Goal: Task Accomplishment & Management: Manage account settings

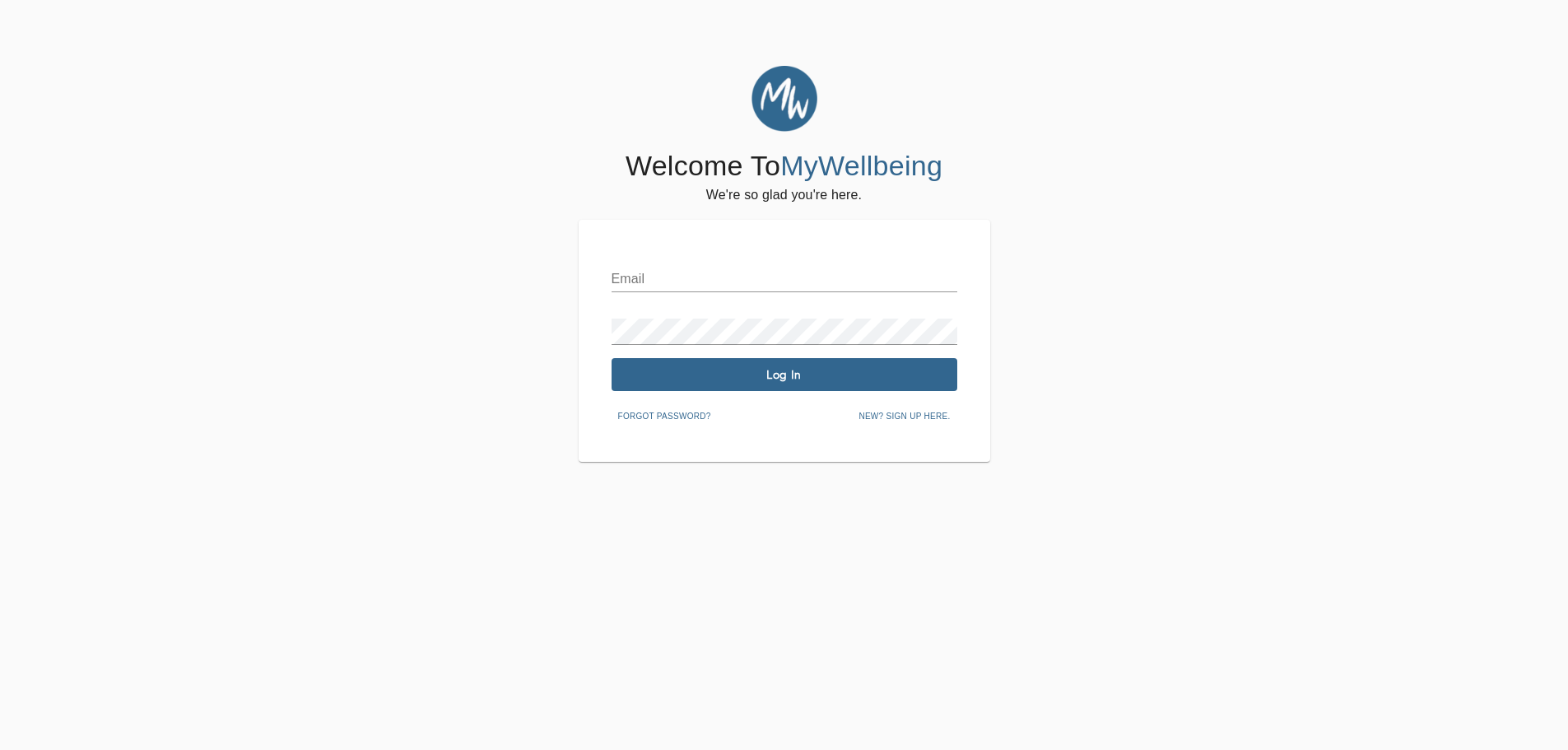
type input "[PERSON_NAME][EMAIL_ADDRESS][DOMAIN_NAME]"
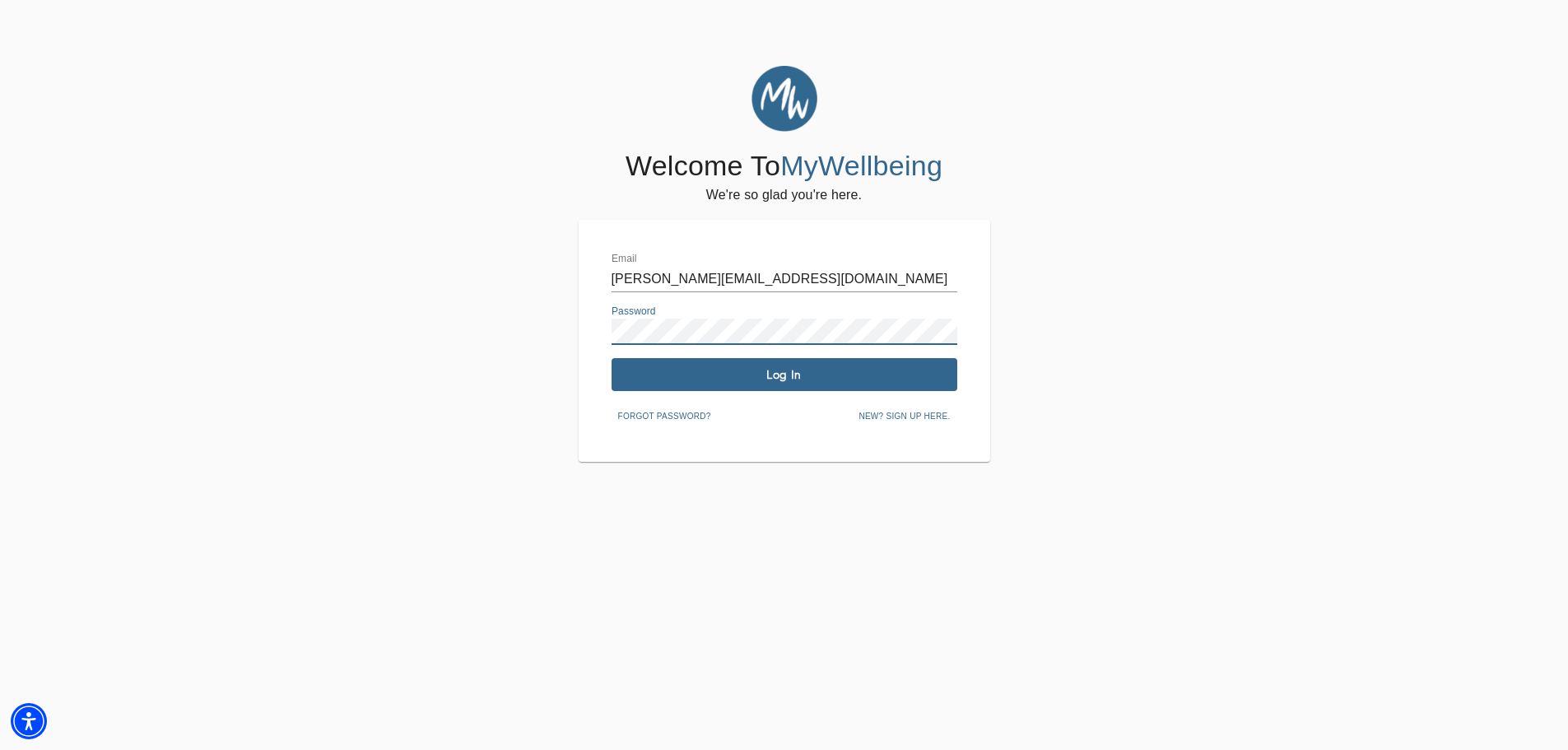
click at [598, 333] on div "Email [PERSON_NAME][EMAIL_ADDRESS][DOMAIN_NAME] Password Log In Forgot password…" at bounding box center [784, 341] width 412 height 242
click at [654, 373] on span "Log In" at bounding box center [784, 375] width 332 height 16
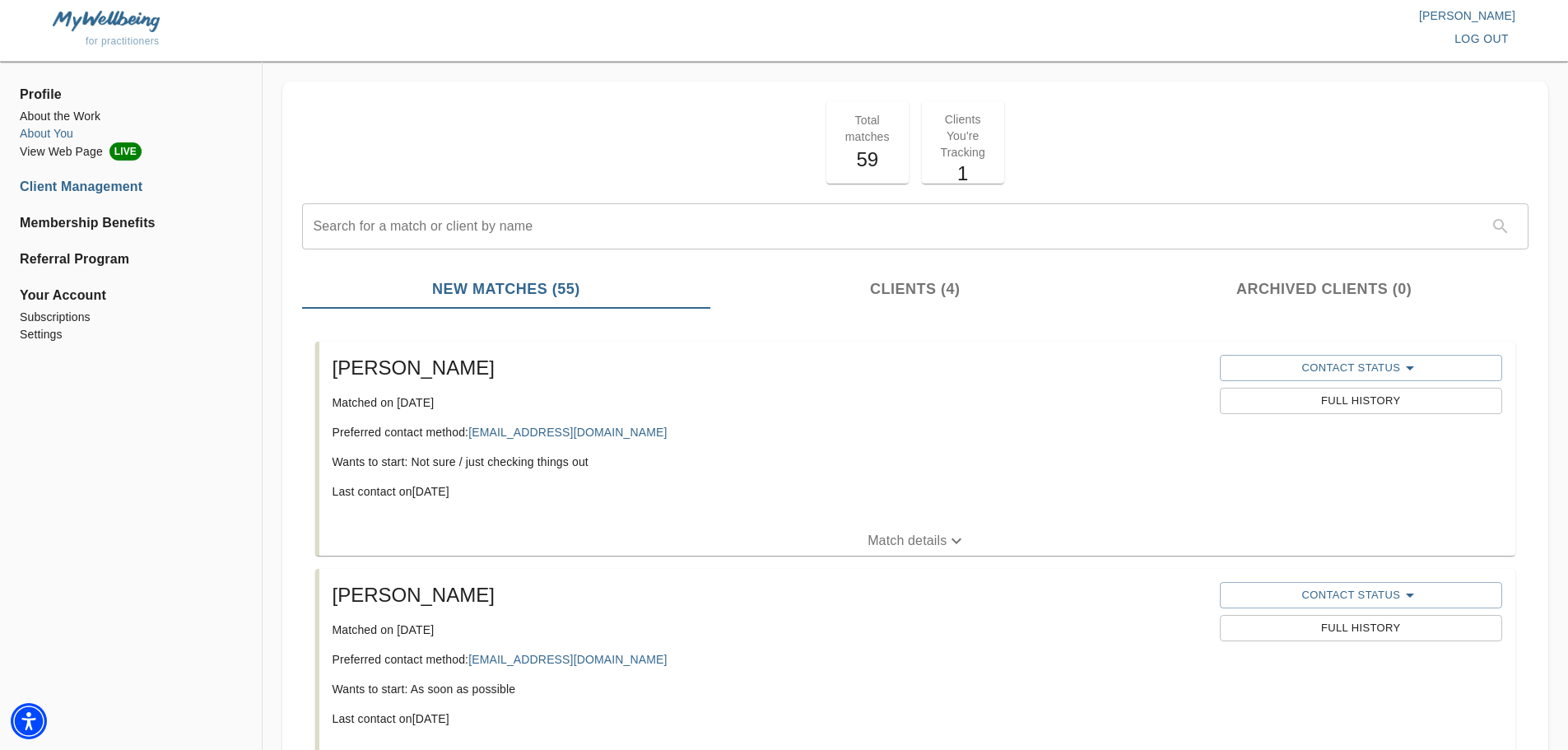
click at [64, 133] on li "About You" at bounding box center [131, 133] width 223 height 18
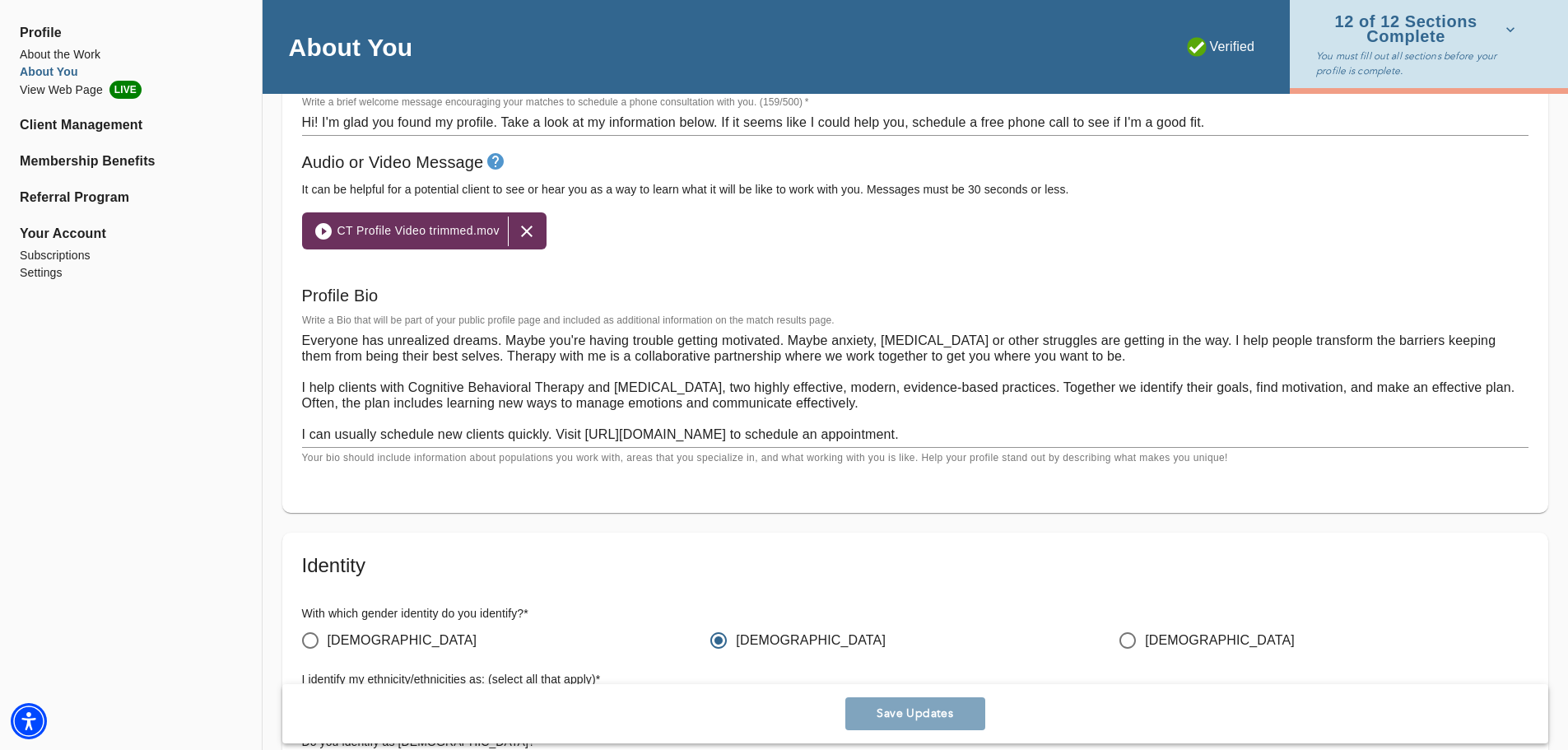
scroll to position [1070, 0]
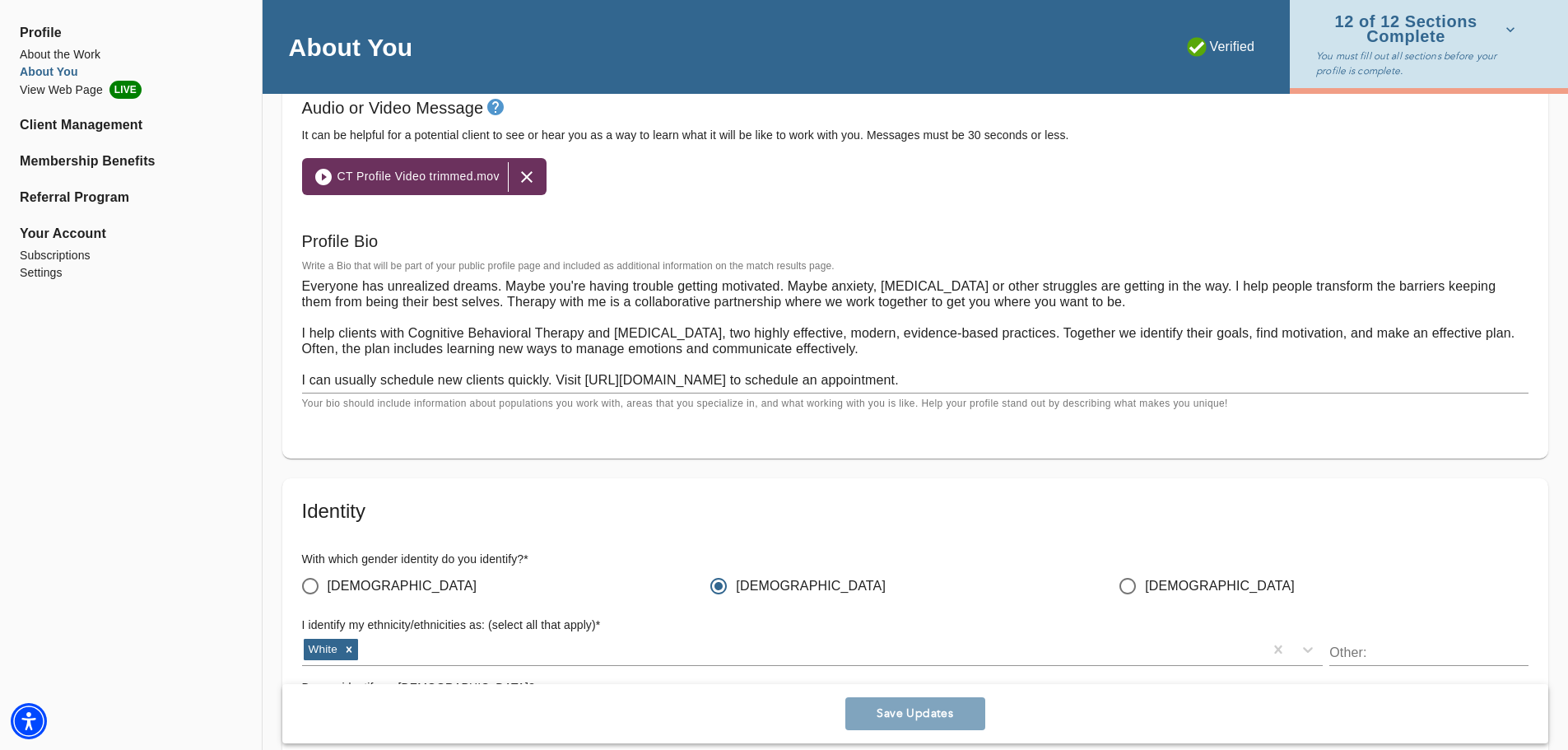
click at [650, 344] on textarea "Everyone has unrealized dreams. Maybe you're having trouble getting motivated. …" at bounding box center [915, 332] width 1226 height 110
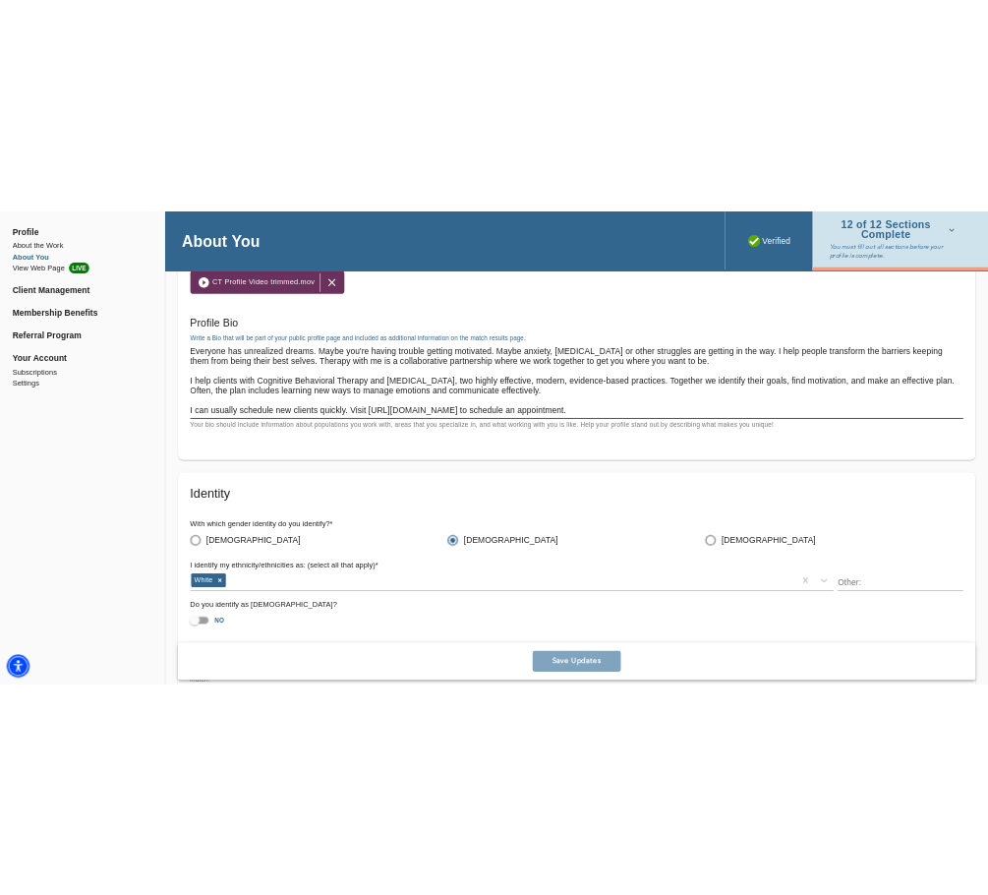
scroll to position [1377, 0]
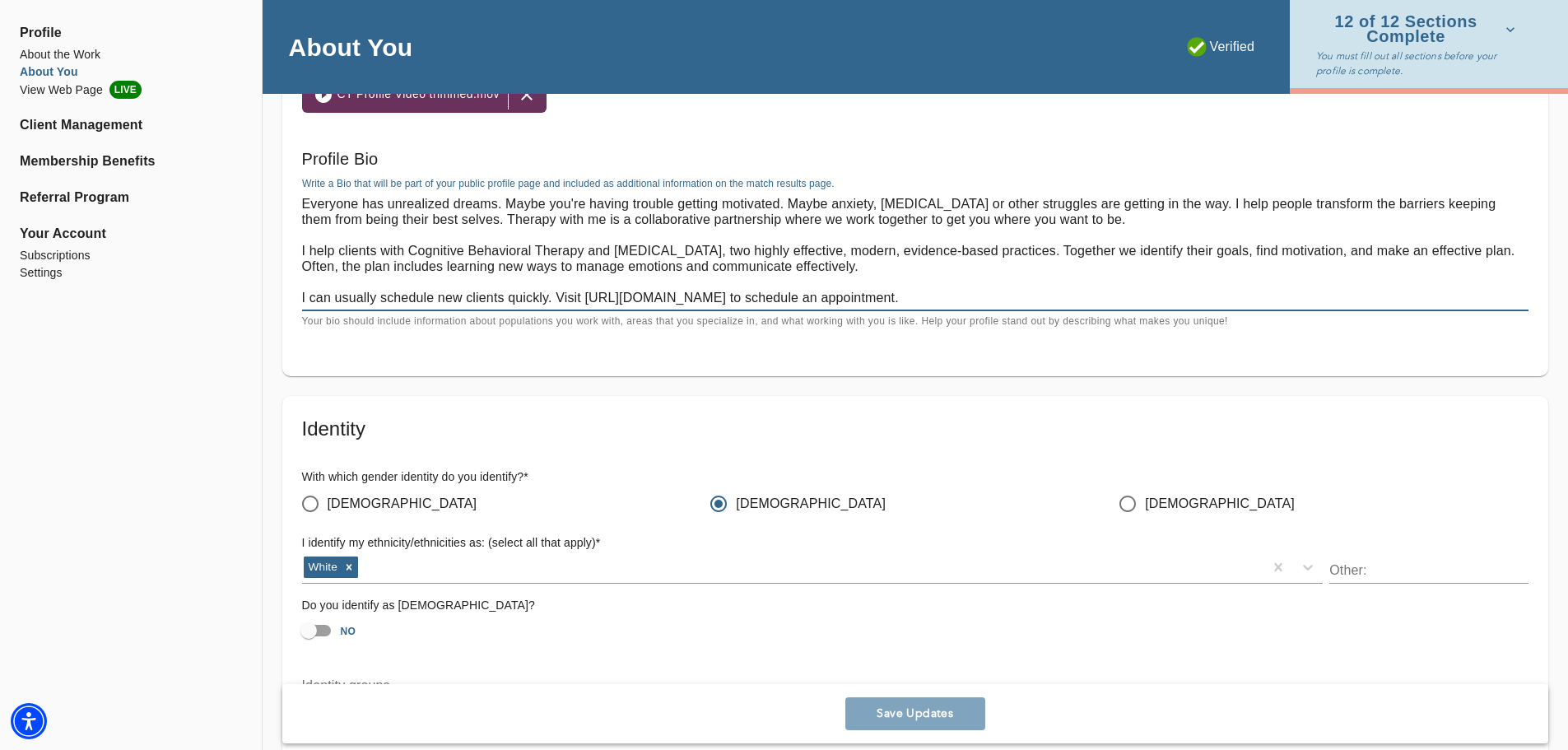
click at [907, 240] on textarea "Everyone has unrealized dreams. Maybe you're having trouble getting motivated. …" at bounding box center [915, 250] width 1226 height 110
drag, startPoint x: 907, startPoint y: 265, endPoint x: 282, endPoint y: 208, distance: 627.6
click at [282, 208] on div "Welcome Message and Bio Written Welcome Message * Write a brief welcome message…" at bounding box center [915, 116] width 1267 height 521
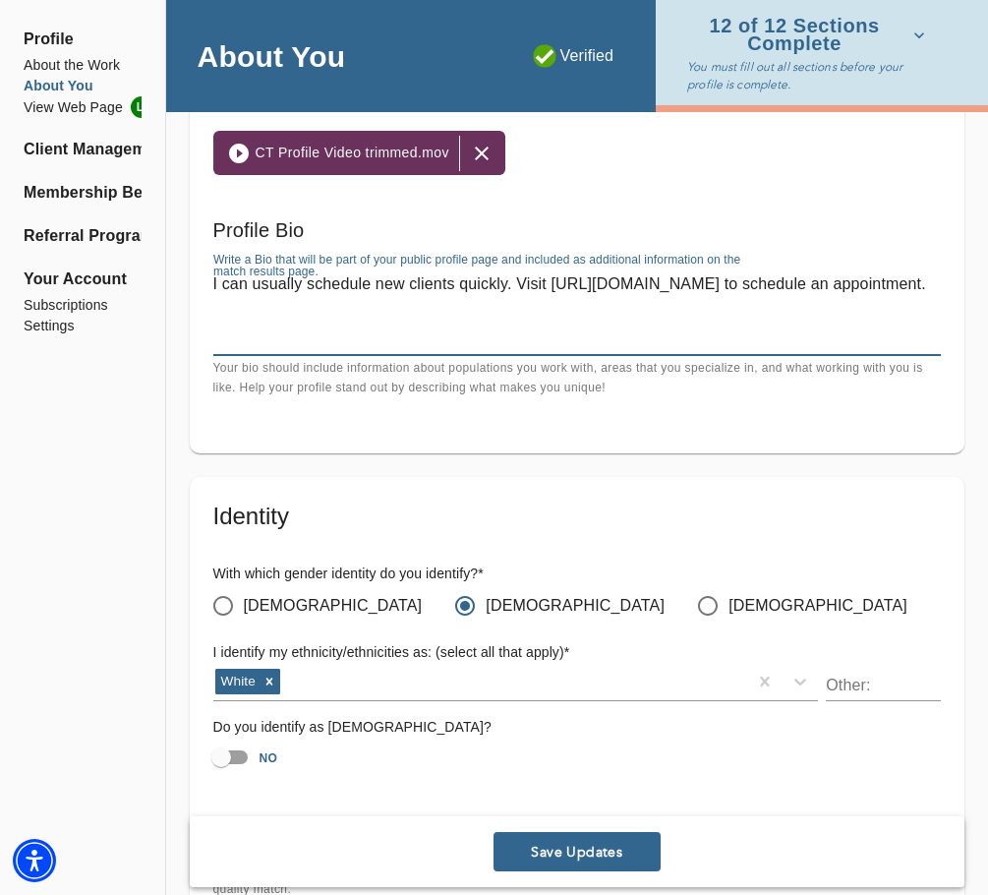
click at [257, 282] on textarea "I can usually schedule new clients quickly. Visit [URL][DOMAIN_NAME] to schedul…" at bounding box center [577, 311] width 728 height 75
paste textarea "Loremip dolo sita consectetur adipiscin. Eli'se doeiusmod, tempor, inc ut labo …"
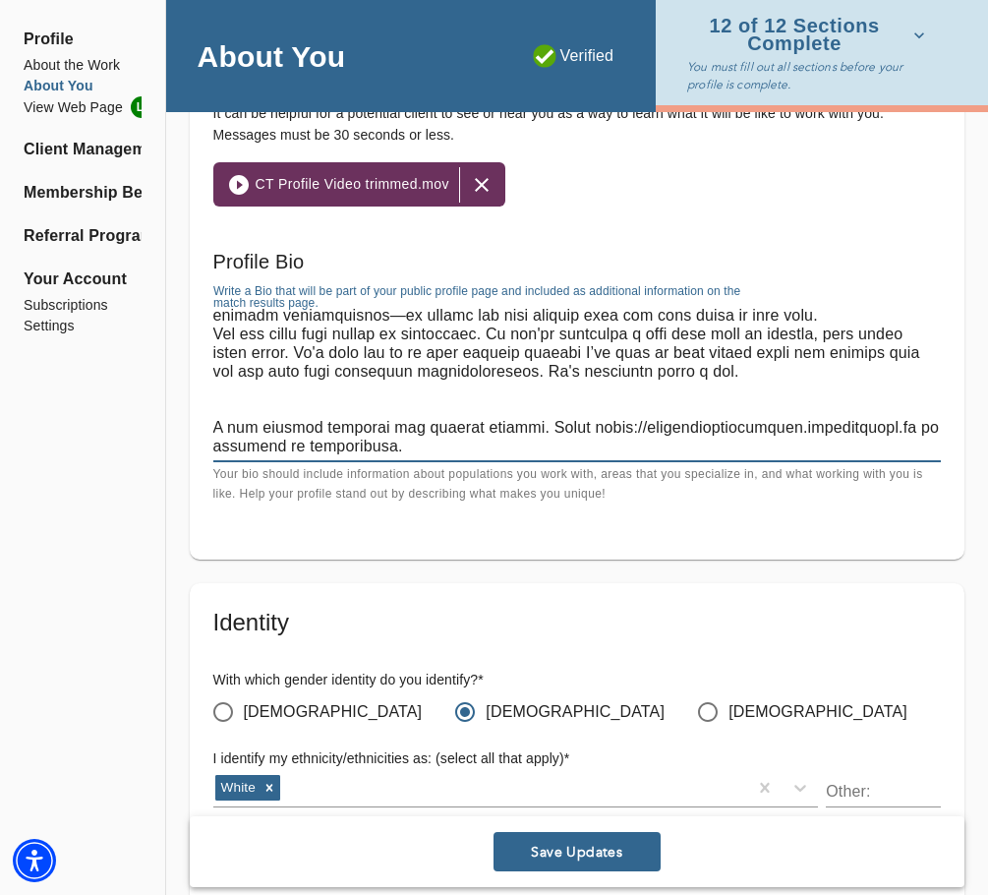
scroll to position [1278, 0]
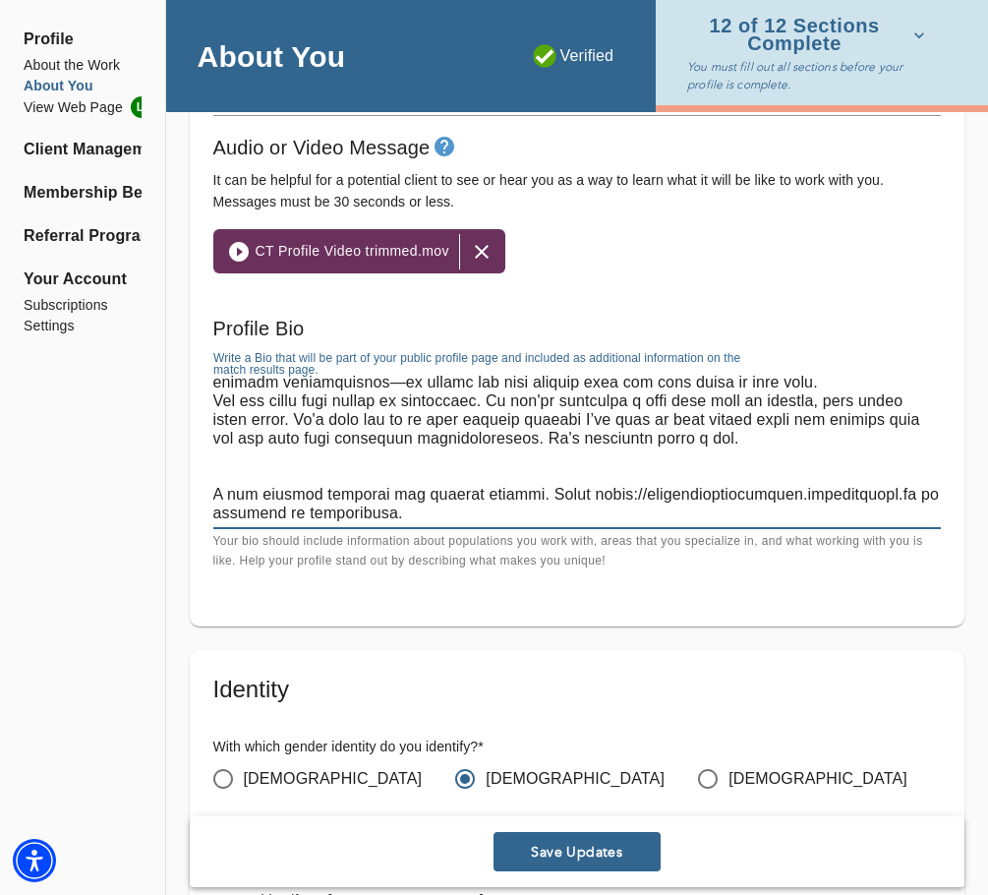
click at [777, 371] on div "x" at bounding box center [577, 448] width 728 height 162
click at [781, 382] on textarea at bounding box center [577, 447] width 728 height 149
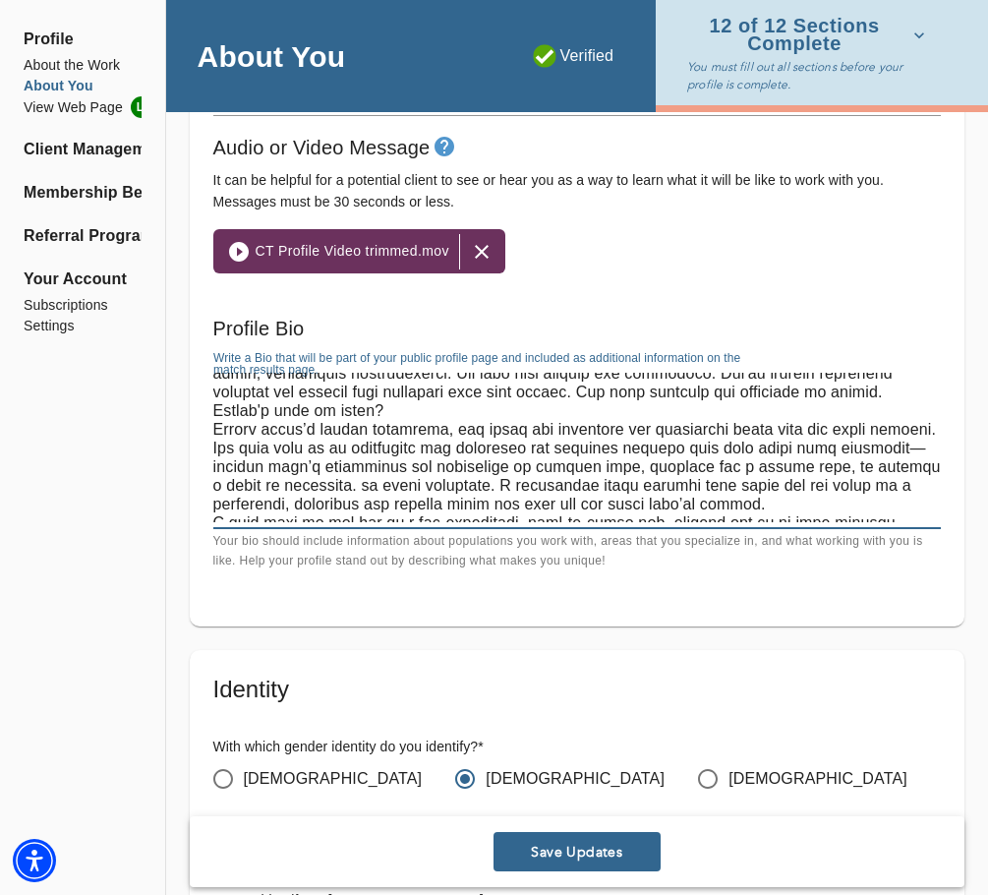
click at [755, 411] on textarea at bounding box center [577, 447] width 728 height 149
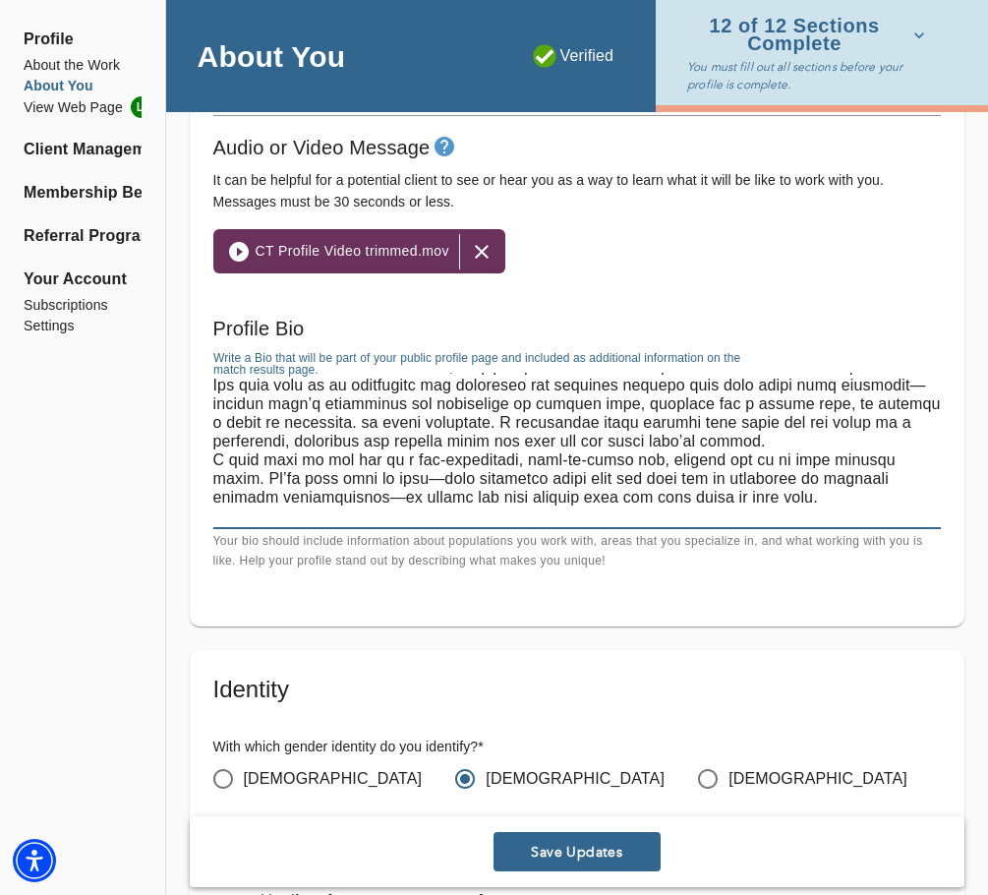
scroll to position [145, 0]
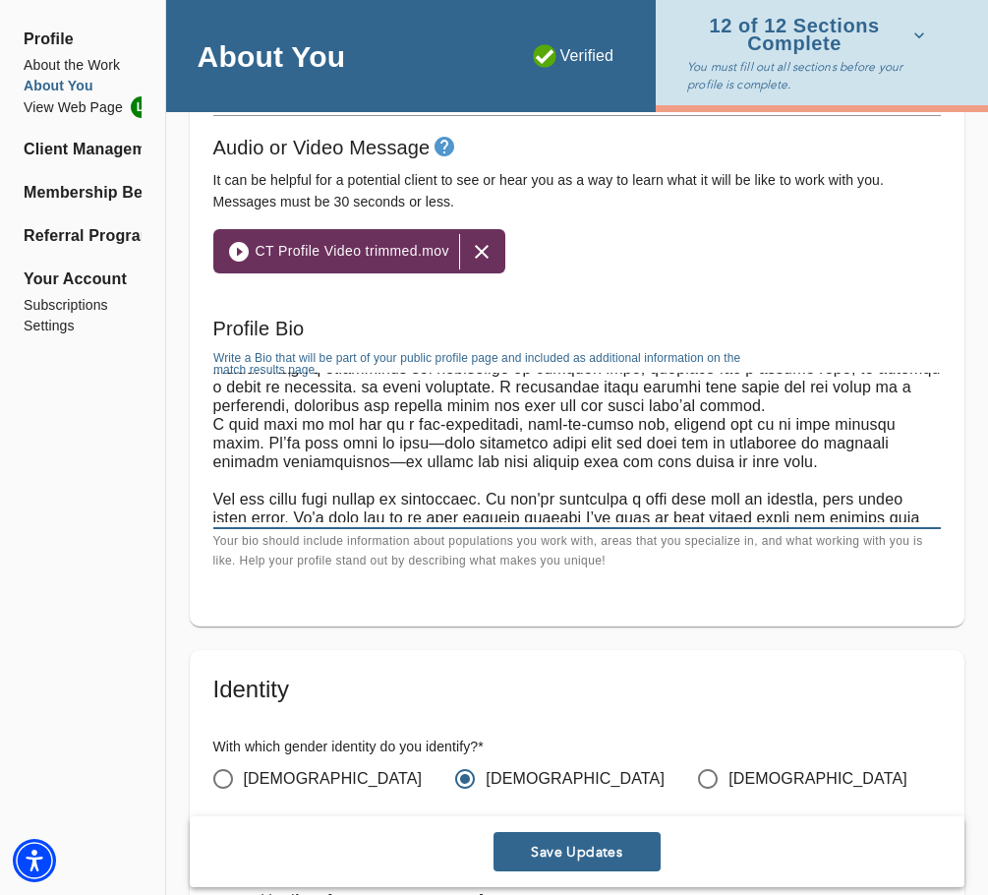
click at [826, 408] on textarea at bounding box center [577, 447] width 728 height 149
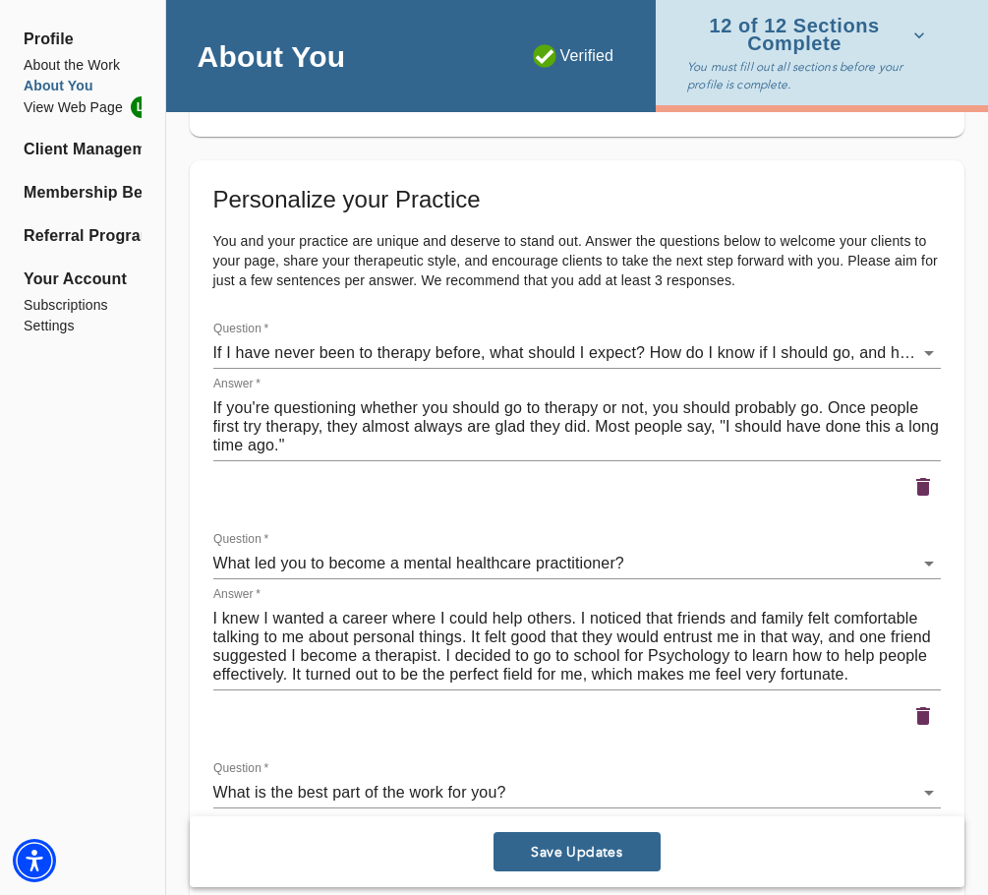
scroll to position [2557, 0]
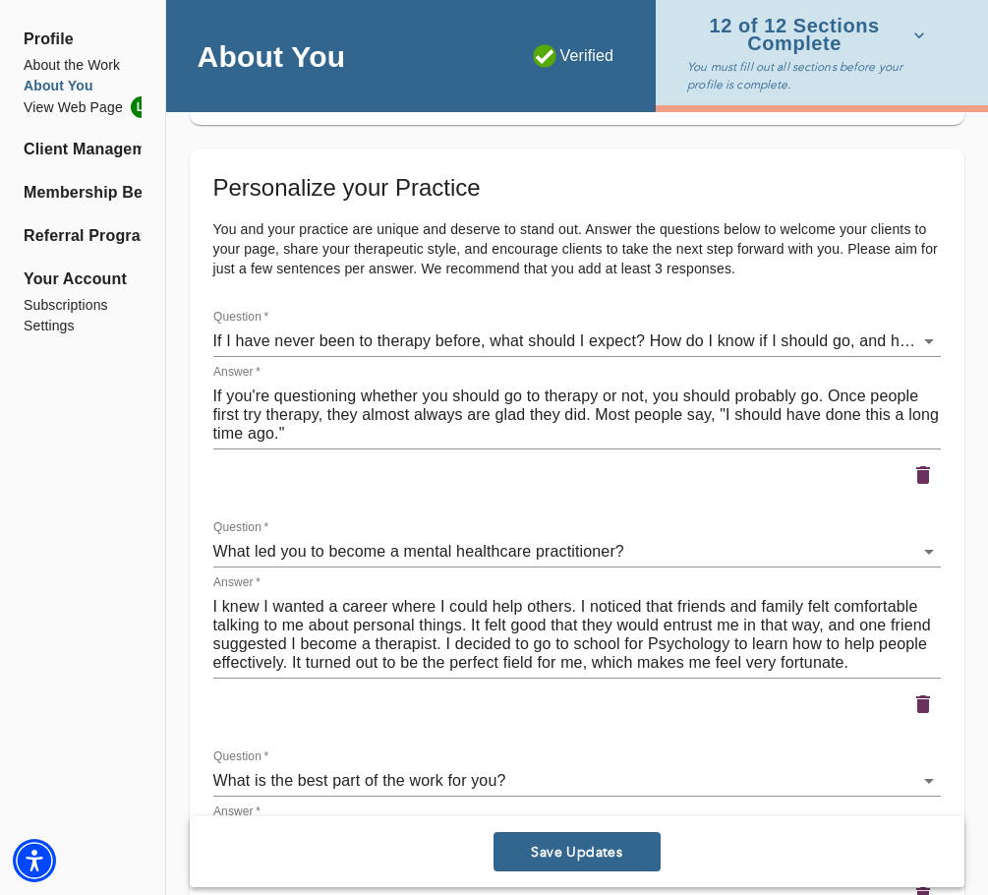
click at [584, 852] on span "Save Updates" at bounding box center [577, 852] width 151 height 19
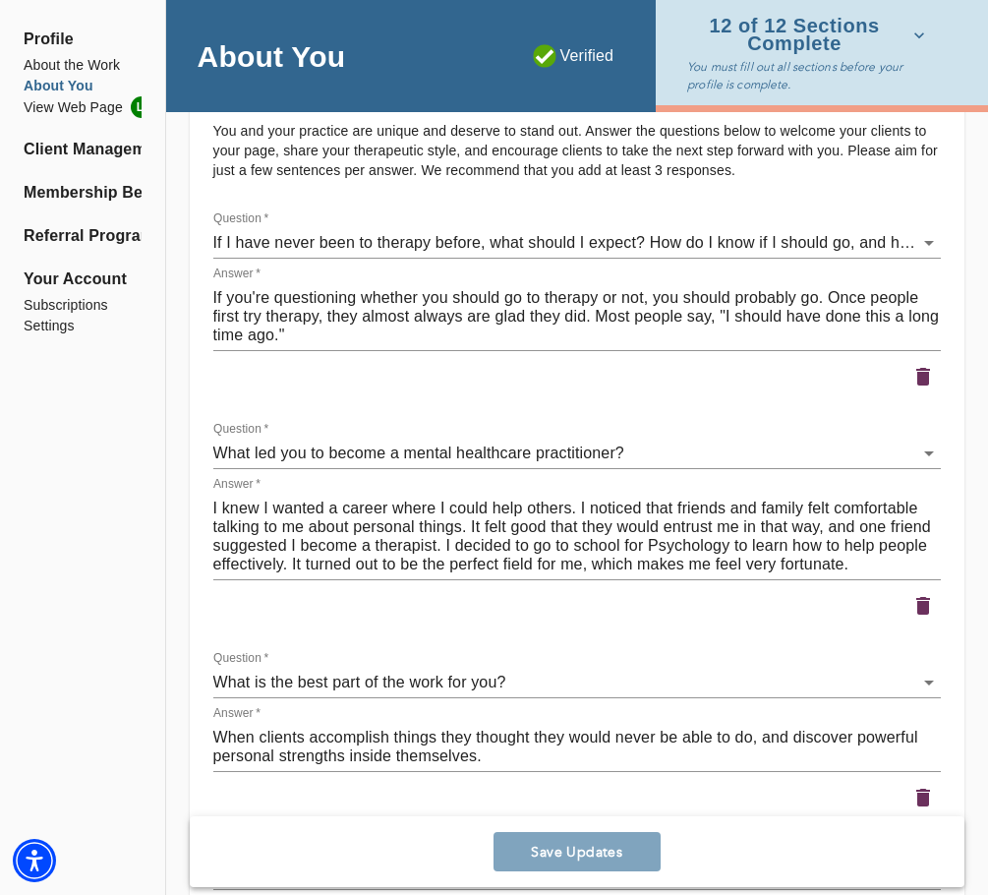
scroll to position [2459, 0]
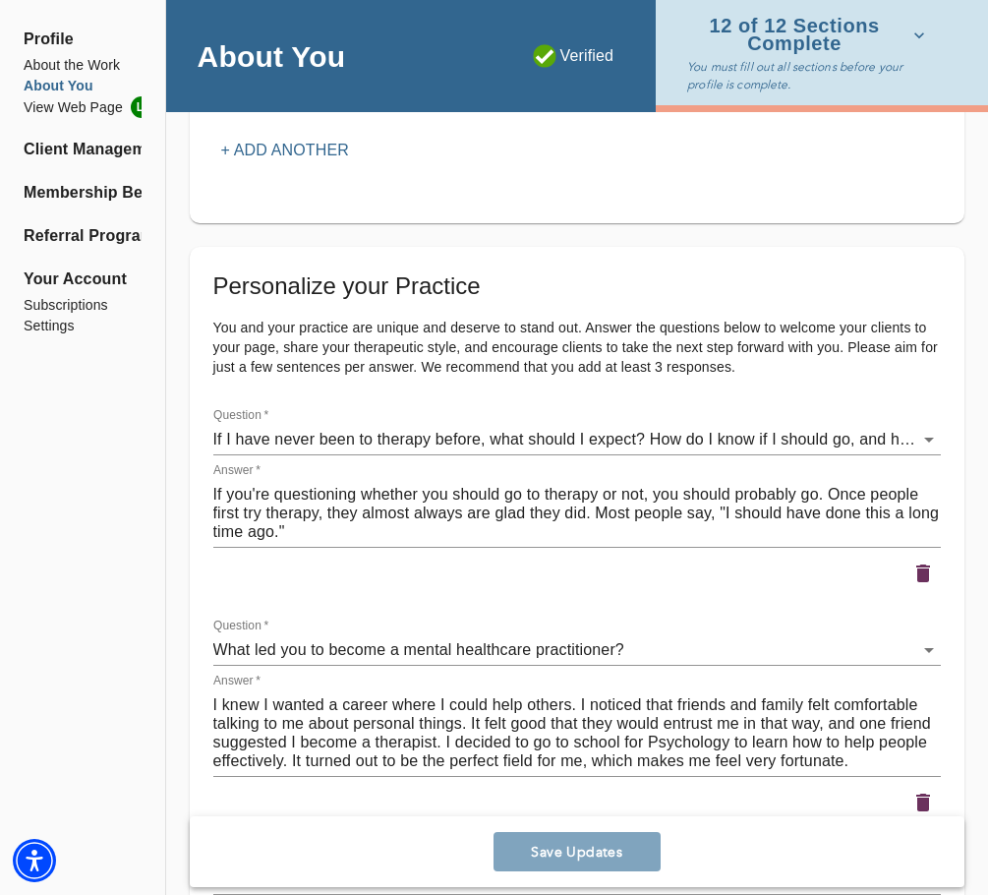
click at [72, 81] on li "About You" at bounding box center [83, 86] width 118 height 21
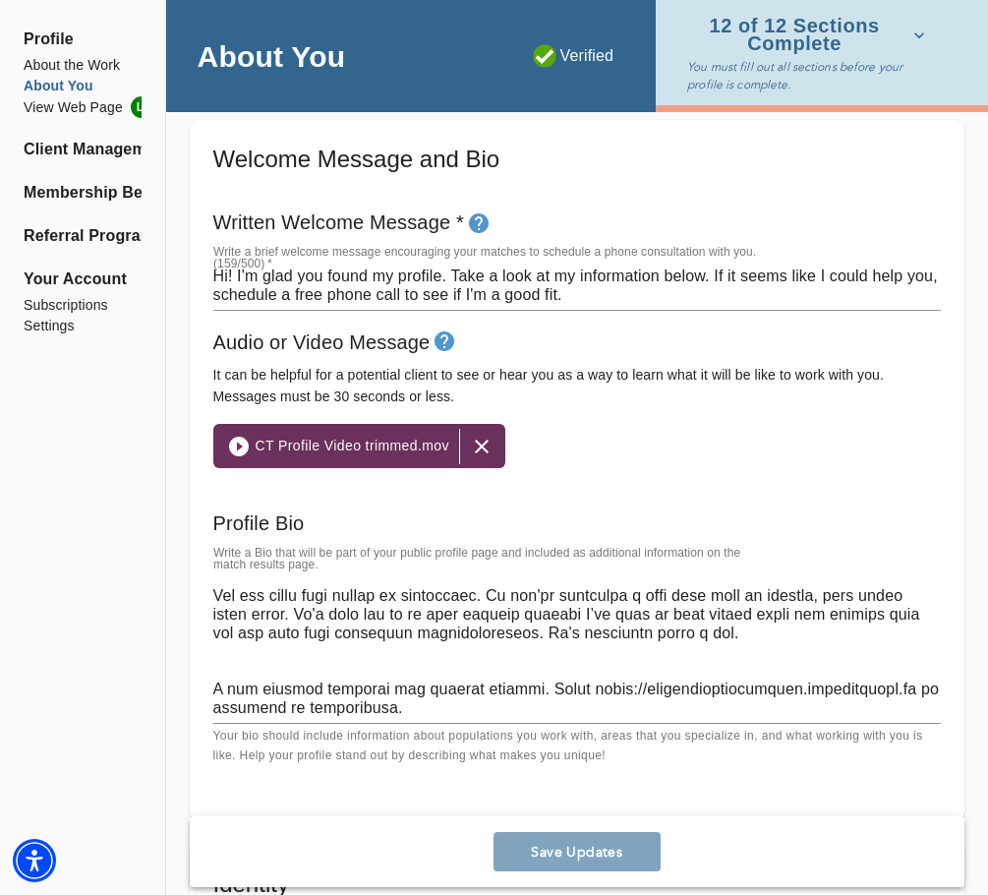
scroll to position [1180, 0]
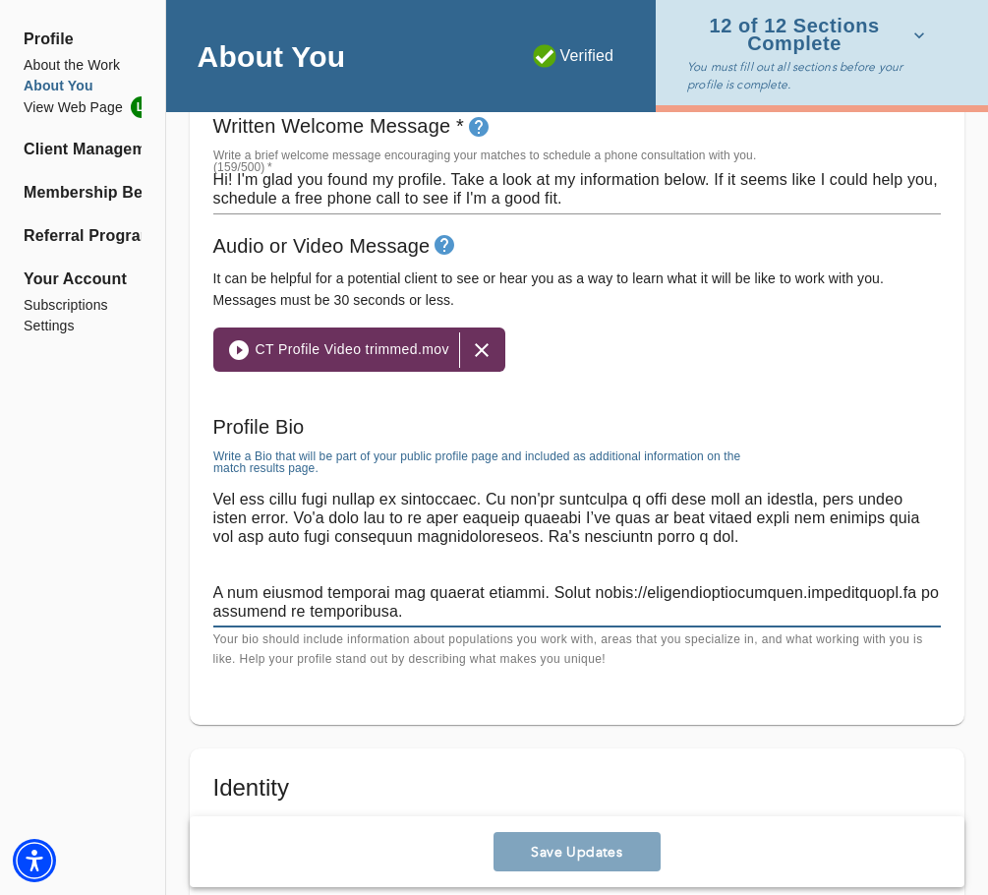
click at [519, 487] on textarea at bounding box center [577, 545] width 728 height 149
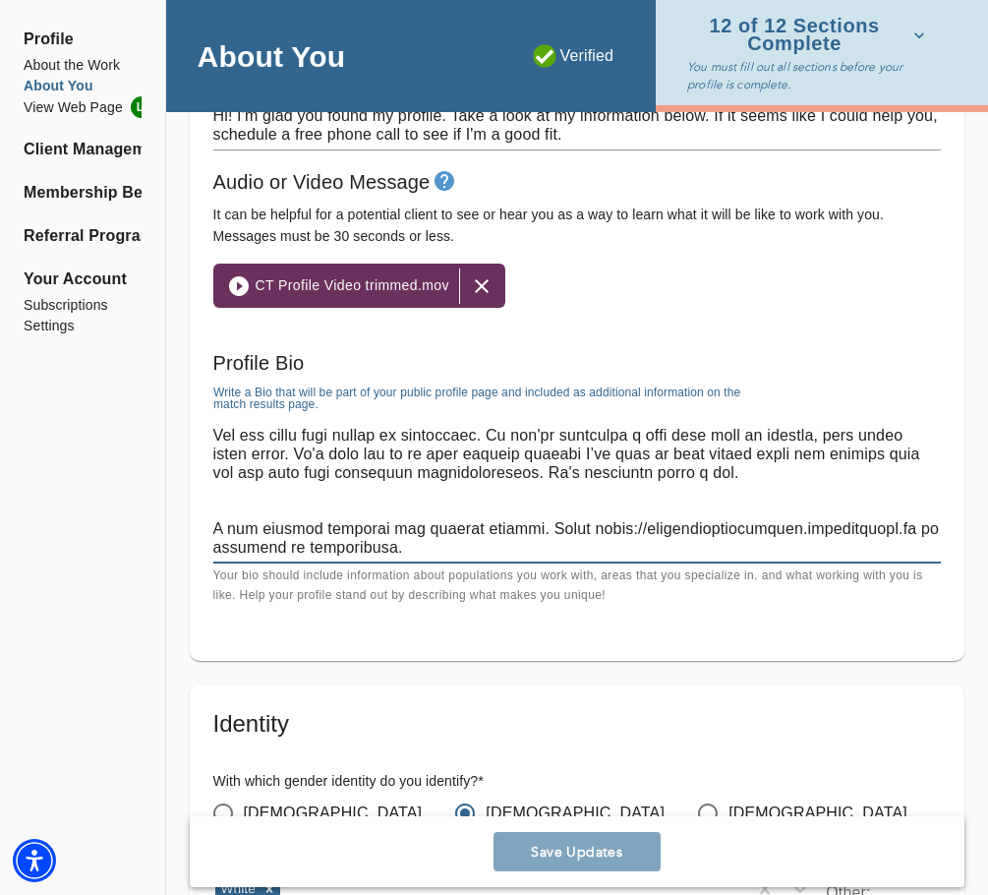
scroll to position [1278, 0]
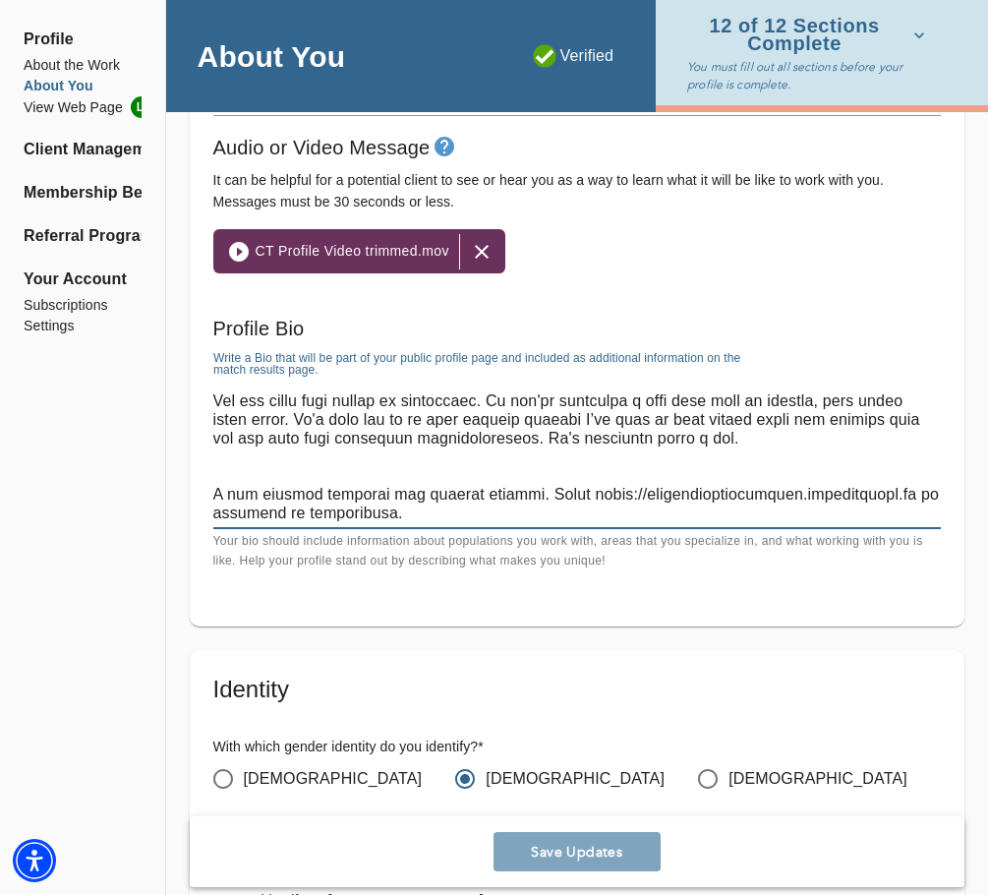
click at [519, 487] on textarea at bounding box center [577, 447] width 728 height 149
click at [676, 464] on textarea at bounding box center [577, 447] width 728 height 149
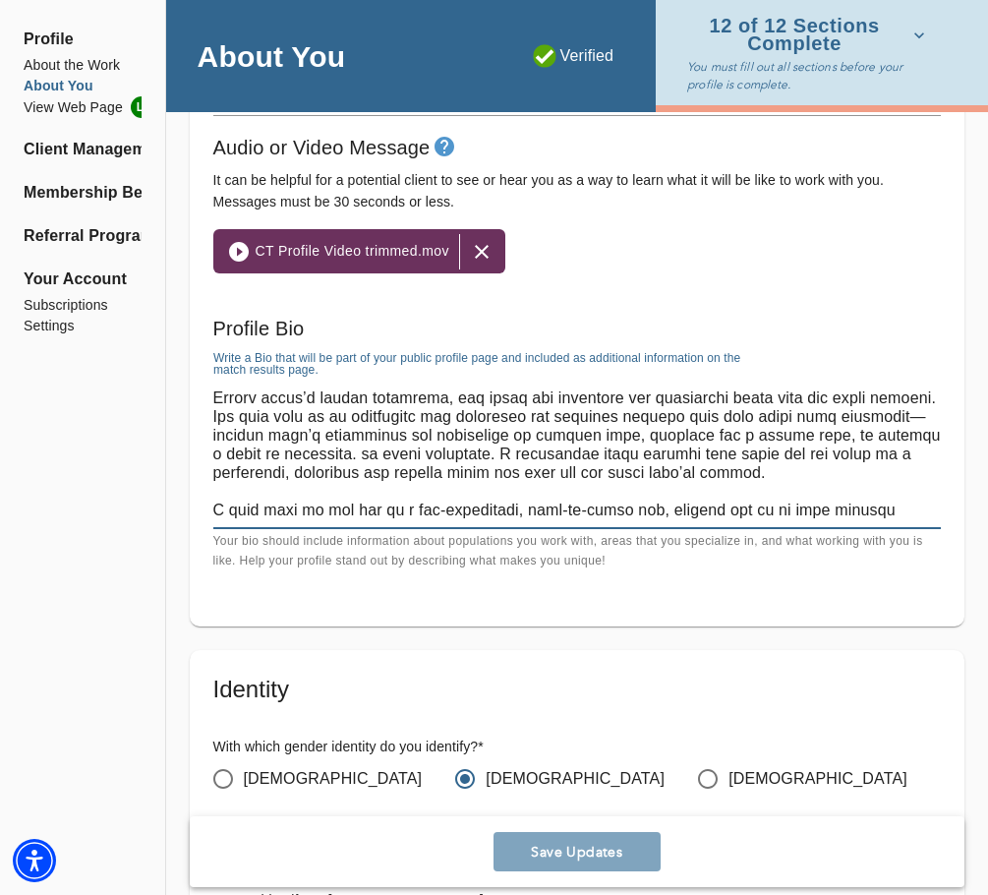
scroll to position [60, 0]
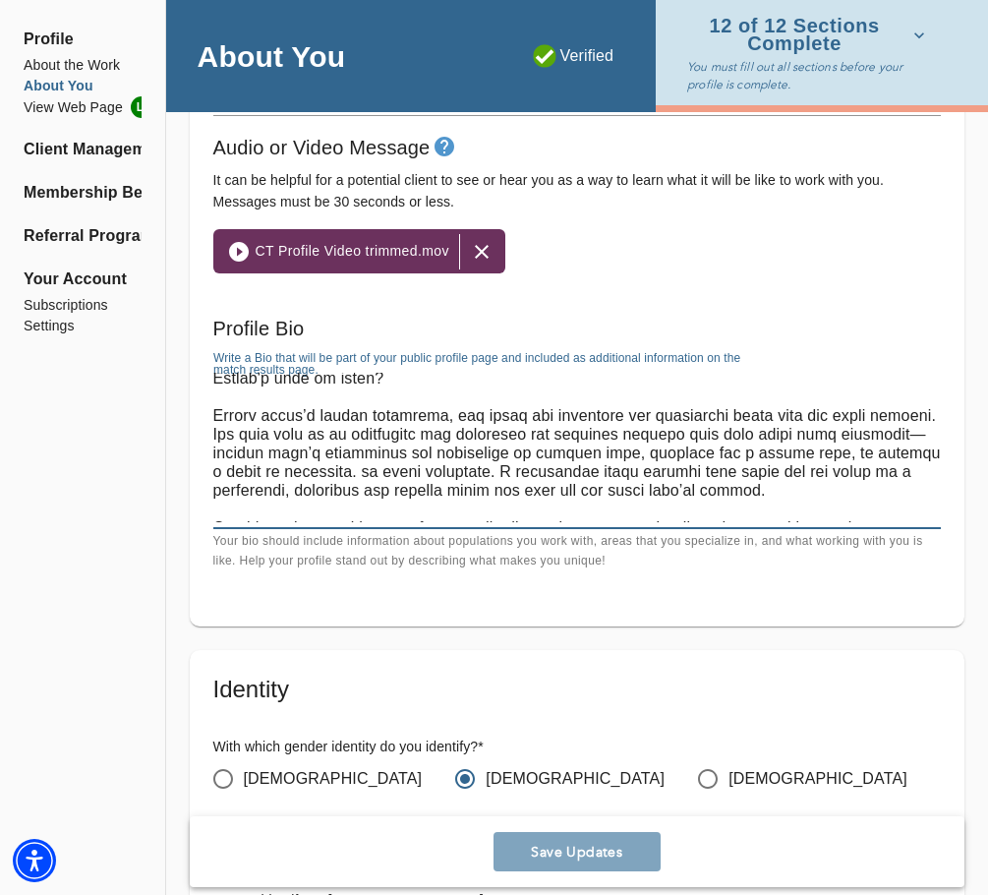
click at [300, 472] on textarea at bounding box center [577, 447] width 728 height 149
click at [378, 460] on textarea at bounding box center [577, 447] width 728 height 149
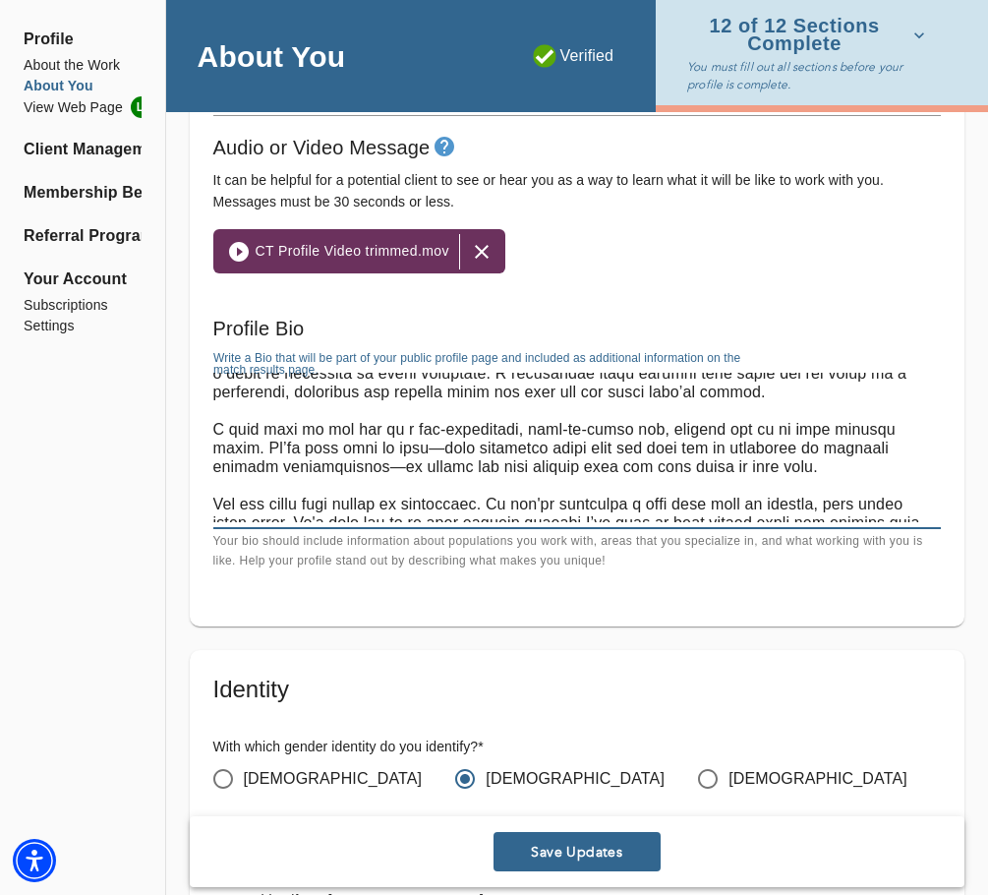
type textarea "Loremip dolo sita consectetur adipiscin. Eli'se doeiusmod, tempor, inc ut labo …"
click at [526, 847] on span "Save Updates" at bounding box center [577, 852] width 151 height 19
